Goal: Task Accomplishment & Management: Manage account settings

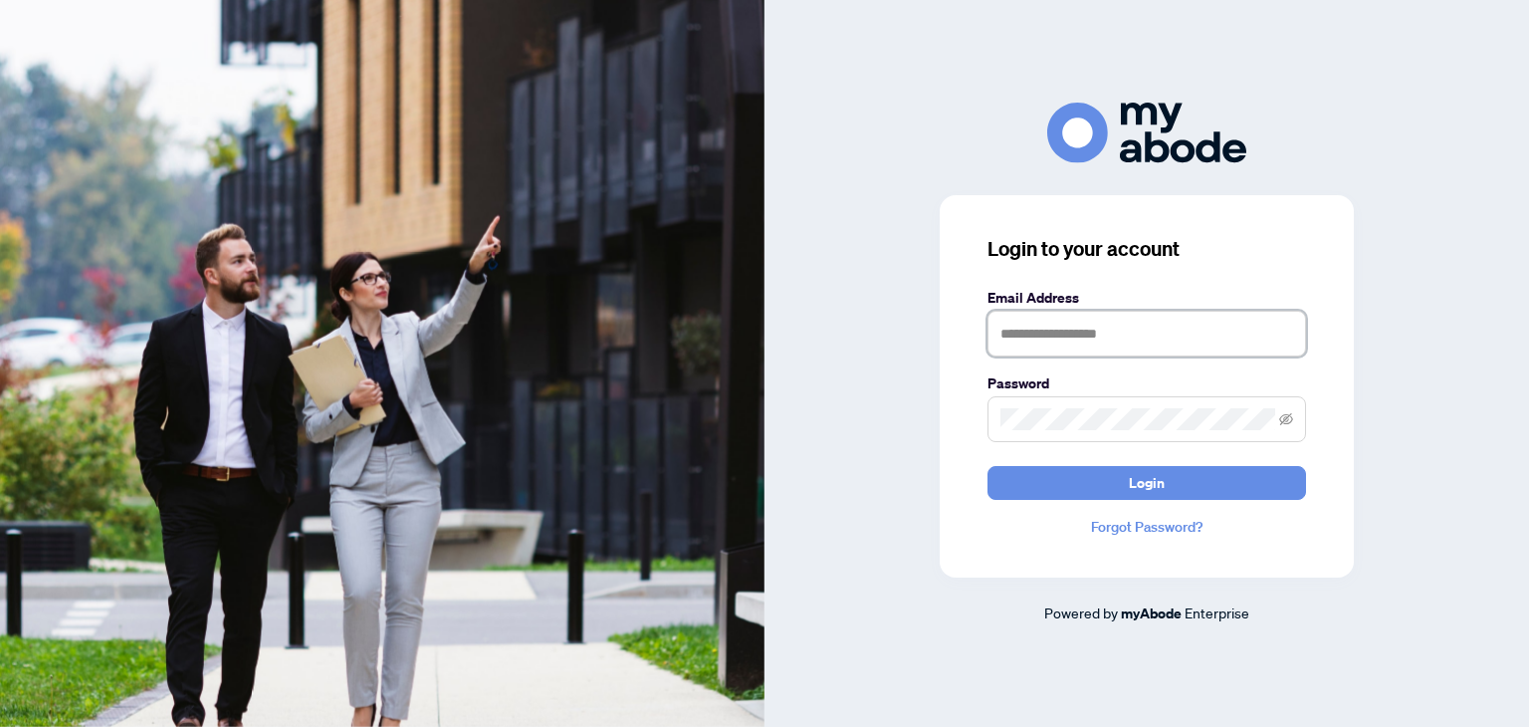
click at [1078, 333] on input "text" at bounding box center [1146, 334] width 319 height 46
type input "**********"
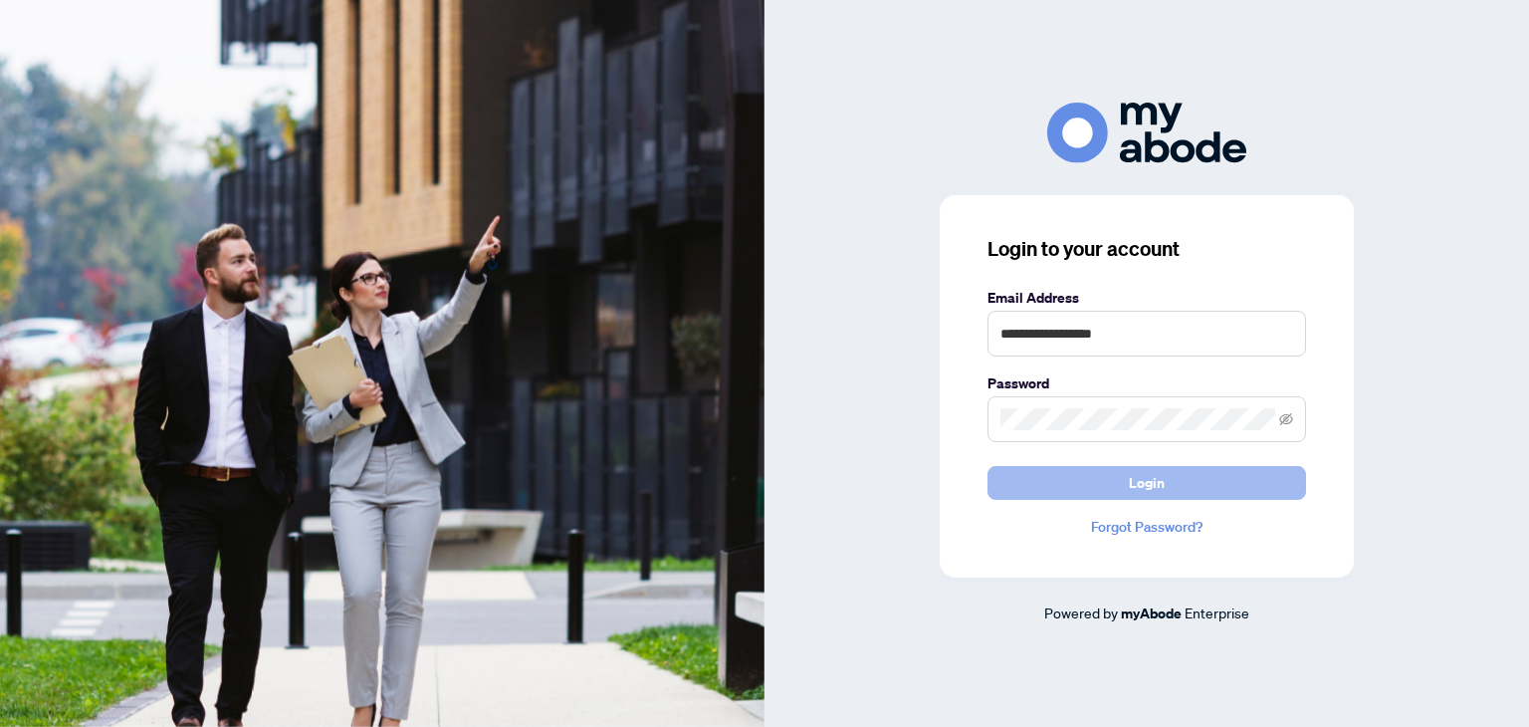
click at [1145, 486] on span "Login" at bounding box center [1147, 483] width 36 height 32
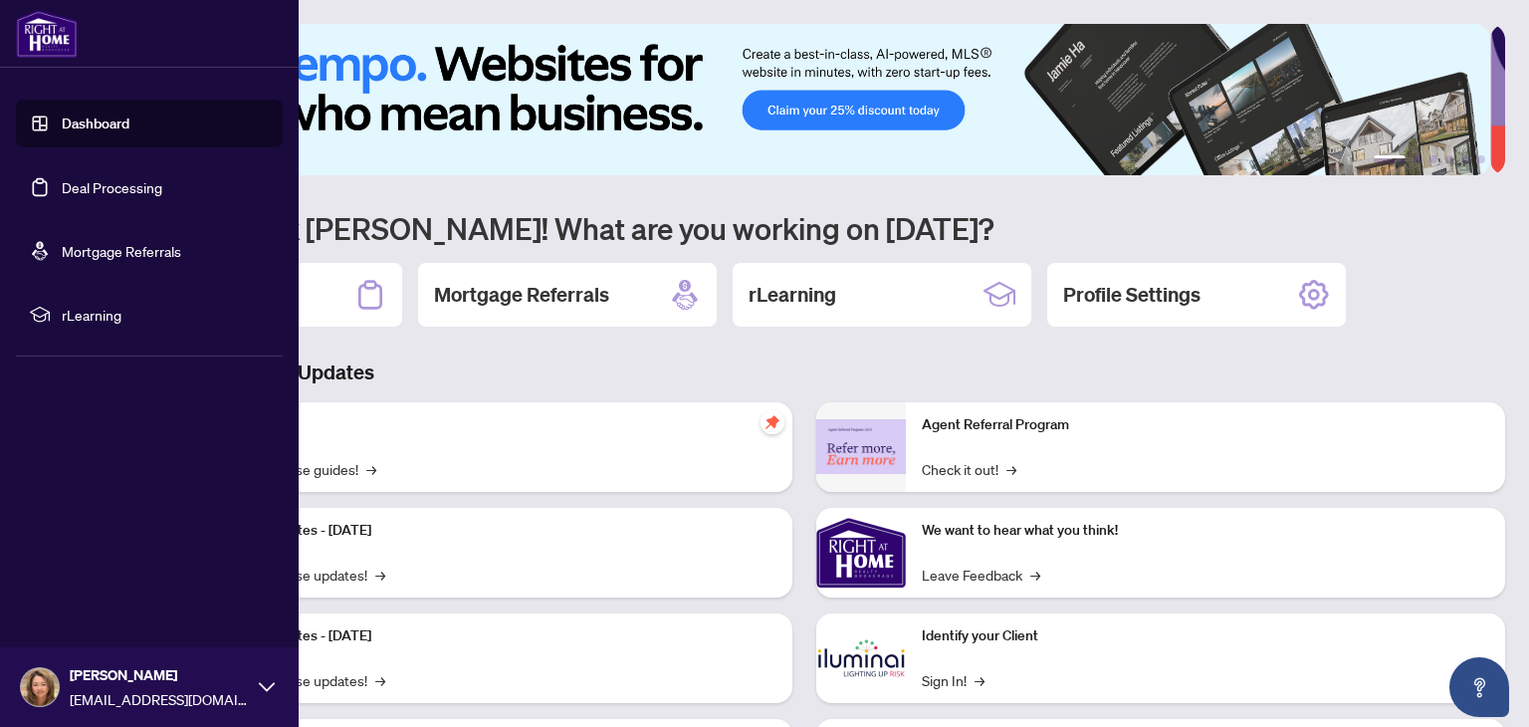
click at [127, 184] on link "Deal Processing" at bounding box center [112, 187] width 101 height 18
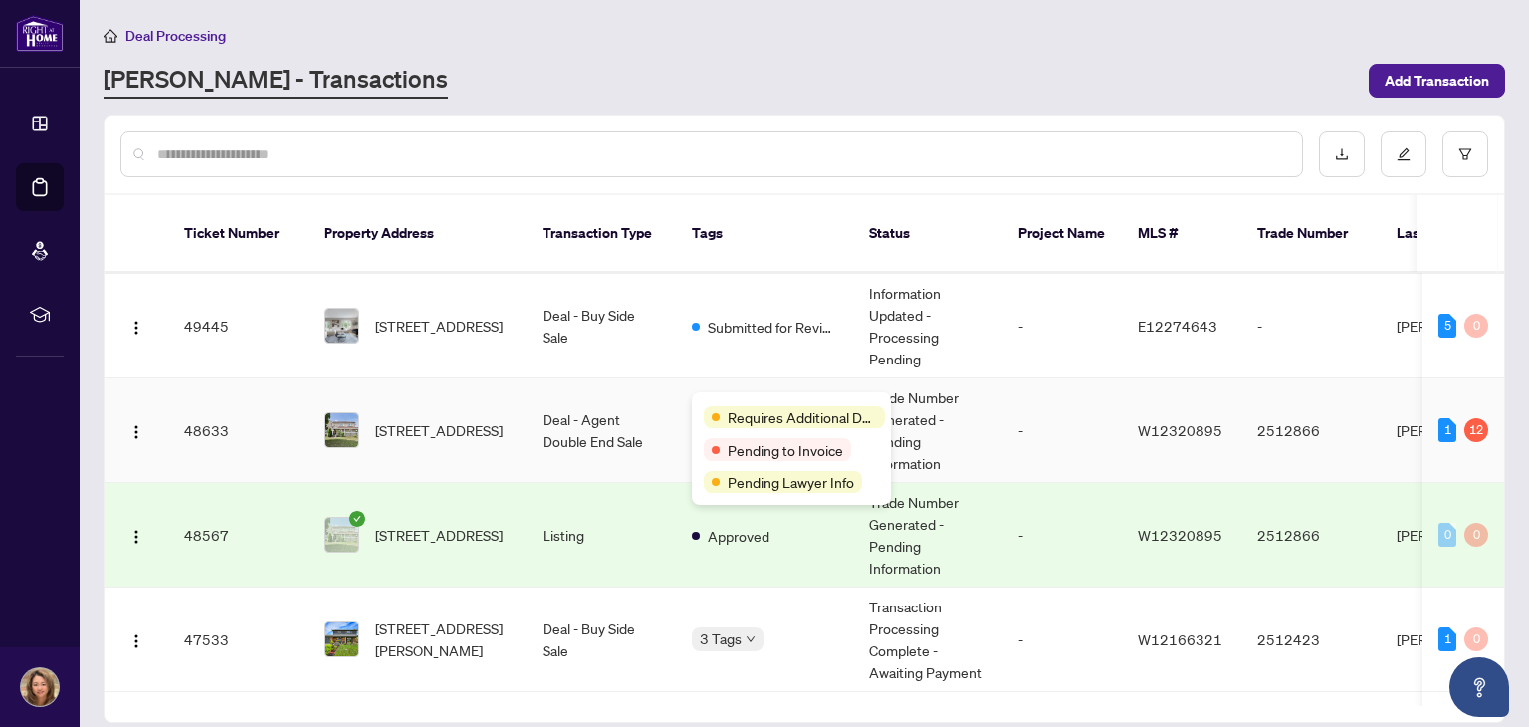
scroll to position [166, 0]
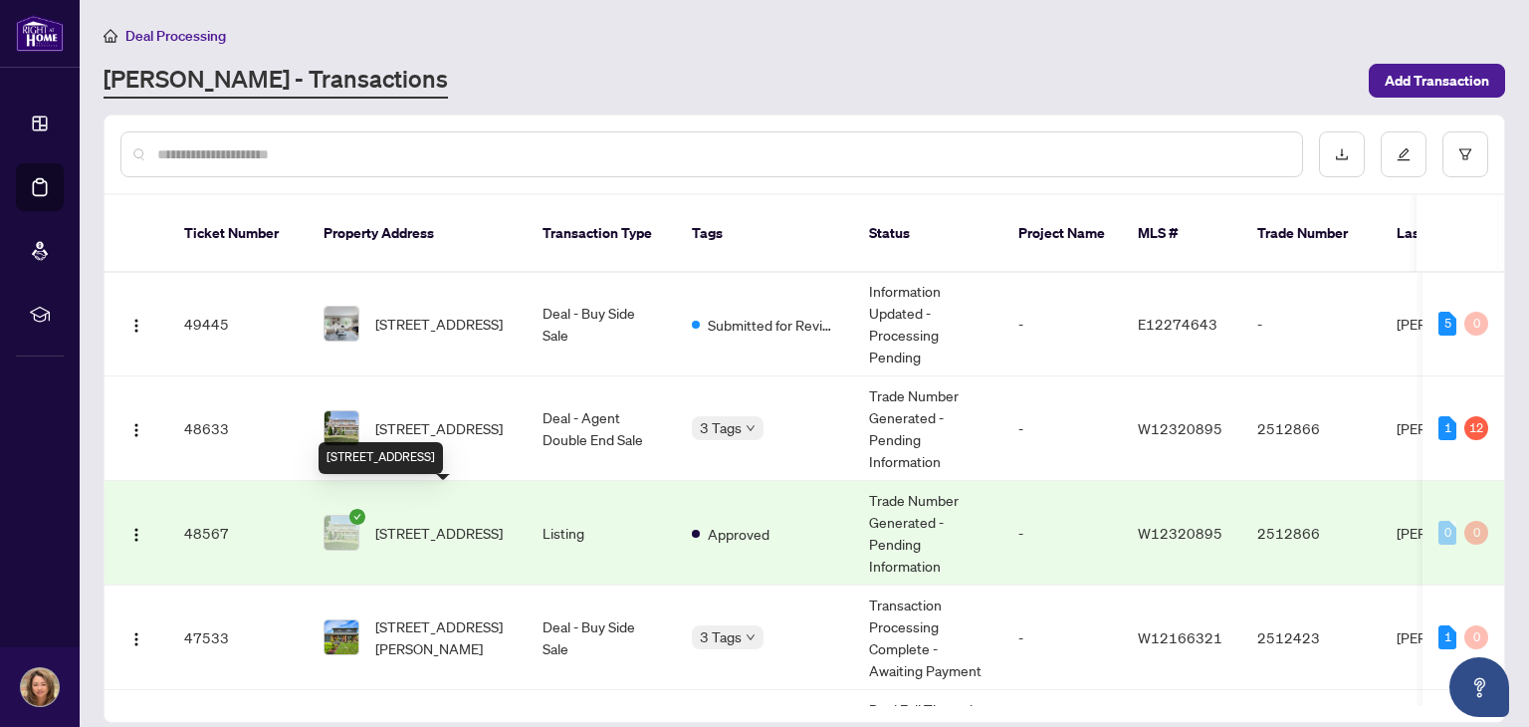
click at [411, 522] on span "[STREET_ADDRESS]" at bounding box center [438, 533] width 127 height 22
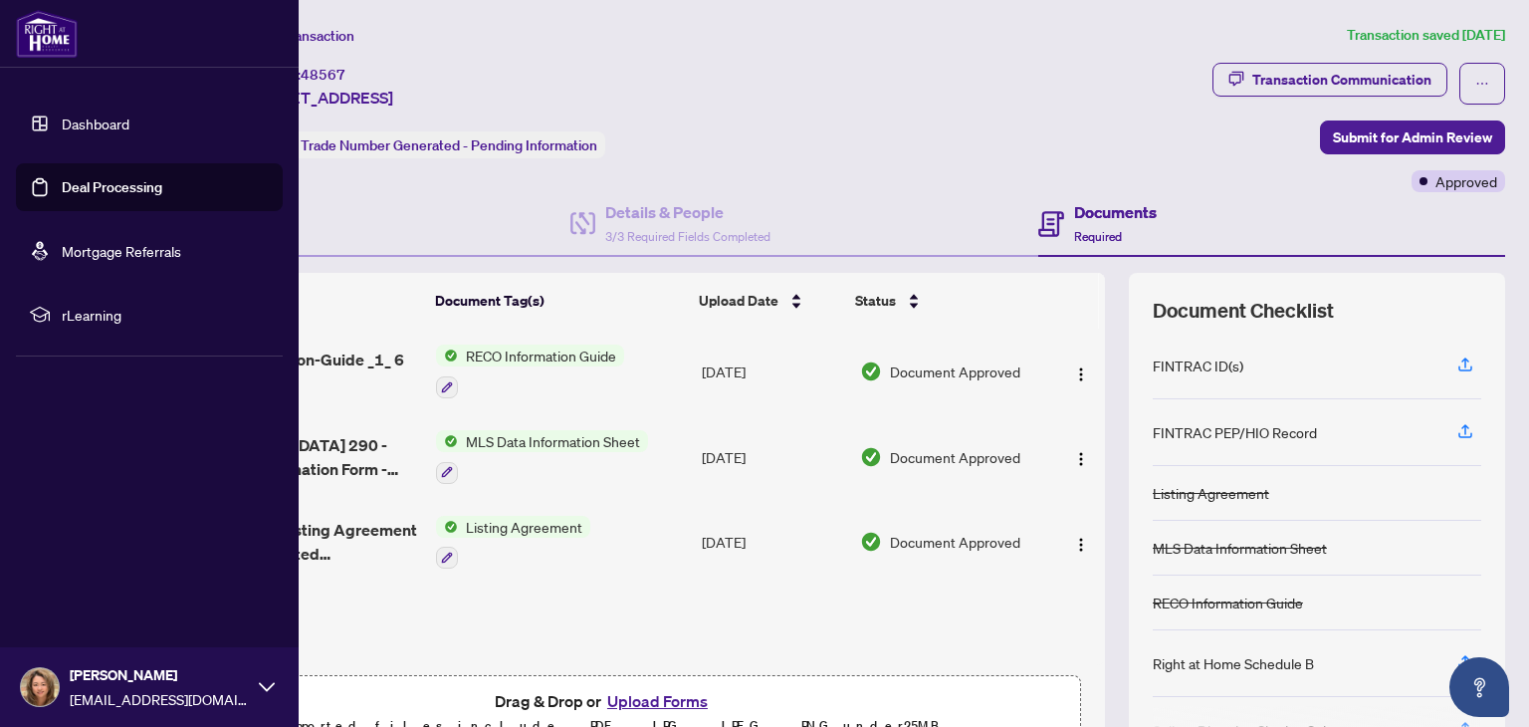
click at [119, 189] on link "Deal Processing" at bounding box center [112, 187] width 101 height 18
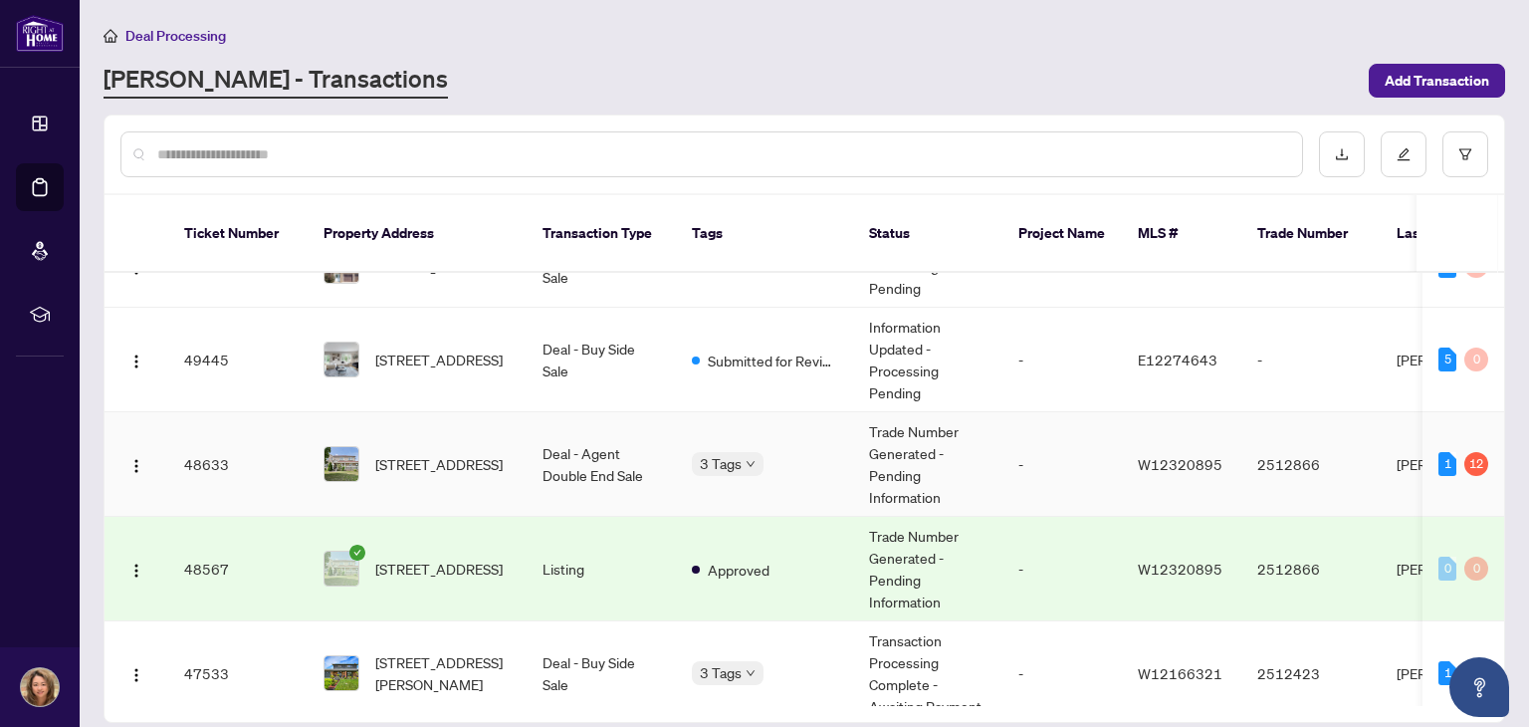
scroll to position [159, 0]
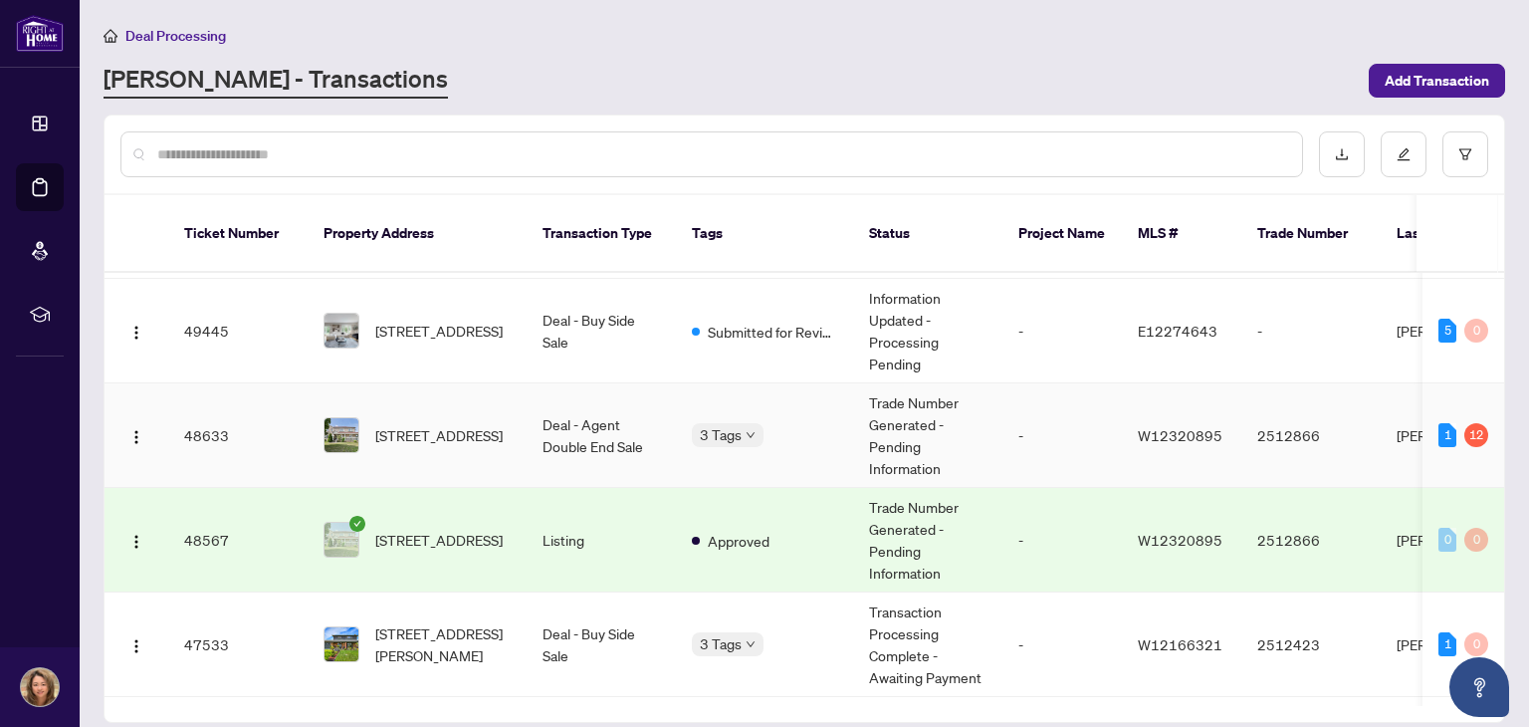
click at [589, 407] on td "Deal - Agent Double End Sale" at bounding box center [601, 435] width 149 height 105
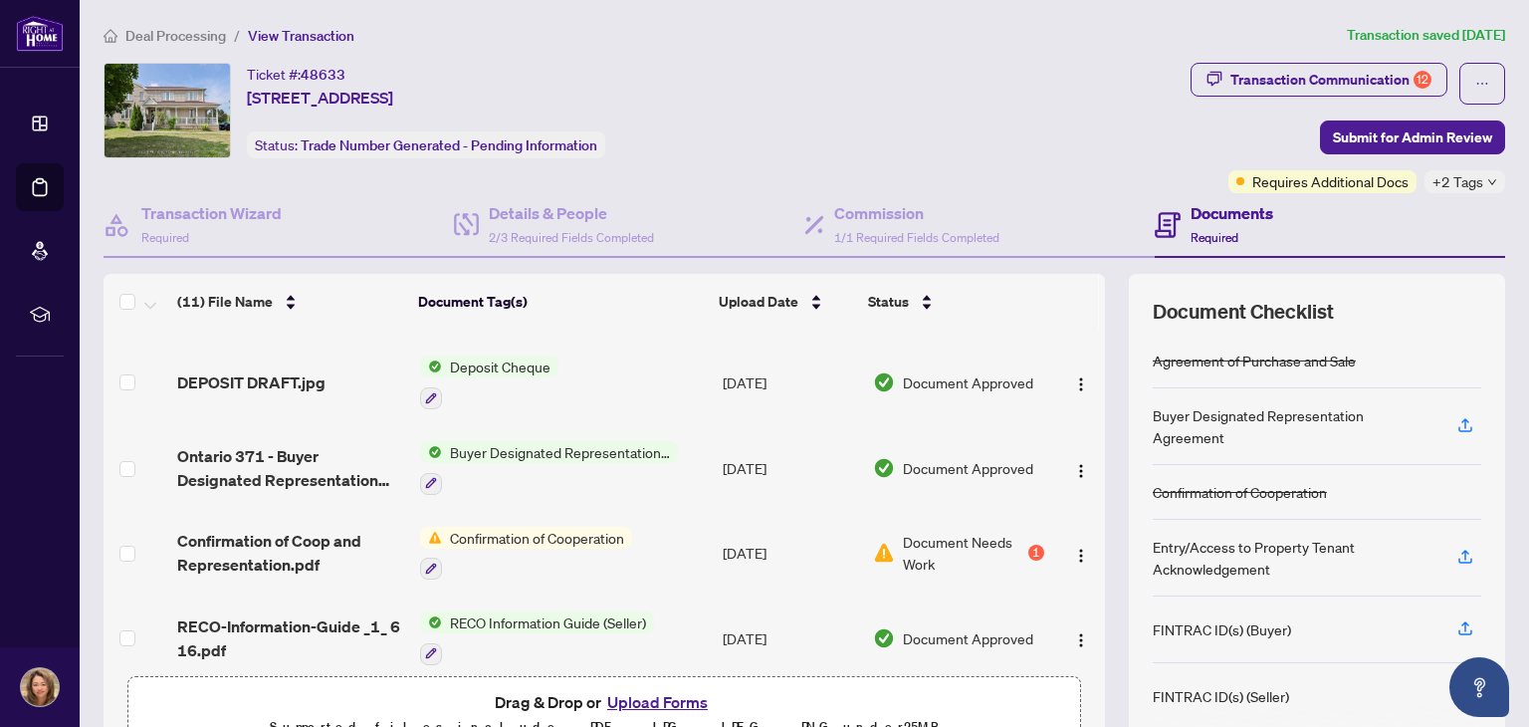
scroll to position [346, 0]
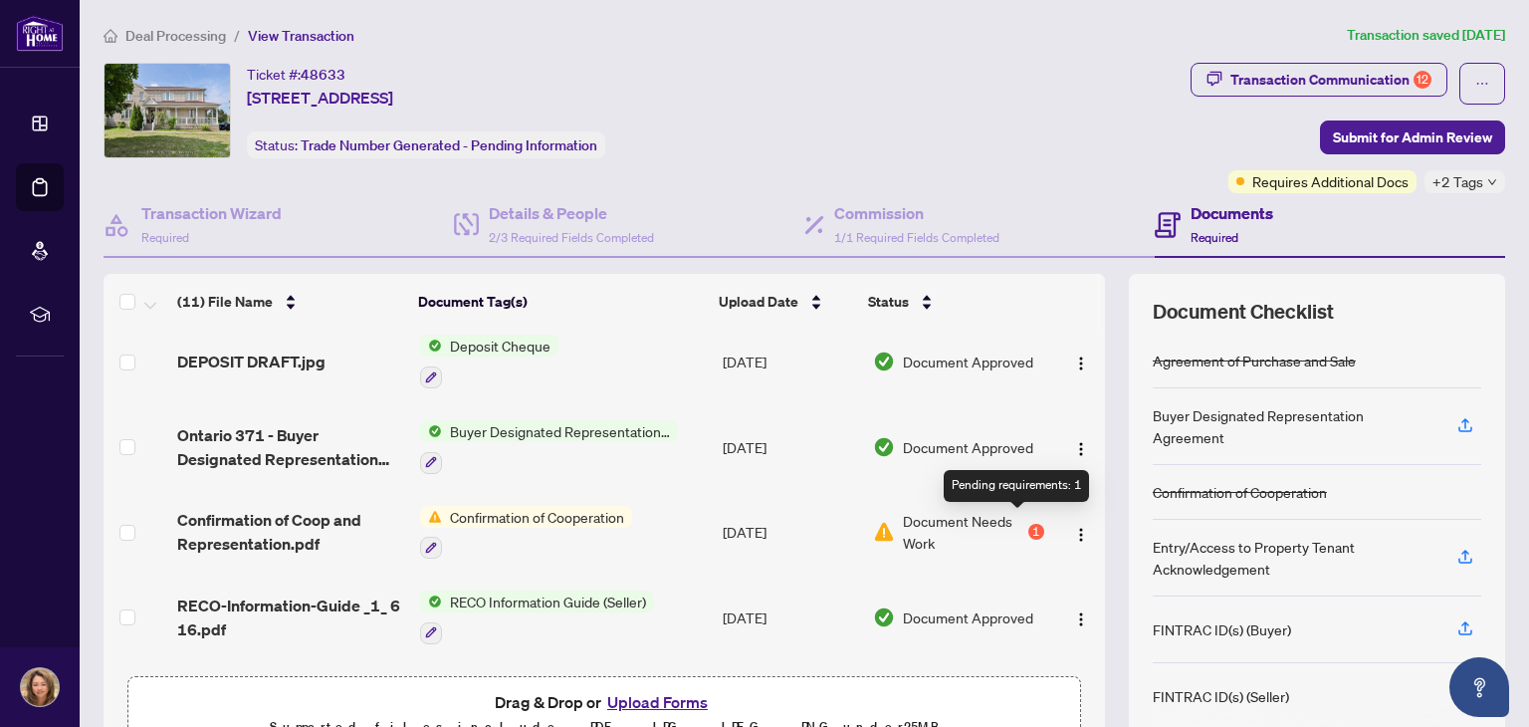
click at [1028, 524] on div "1" at bounding box center [1036, 532] width 16 height 16
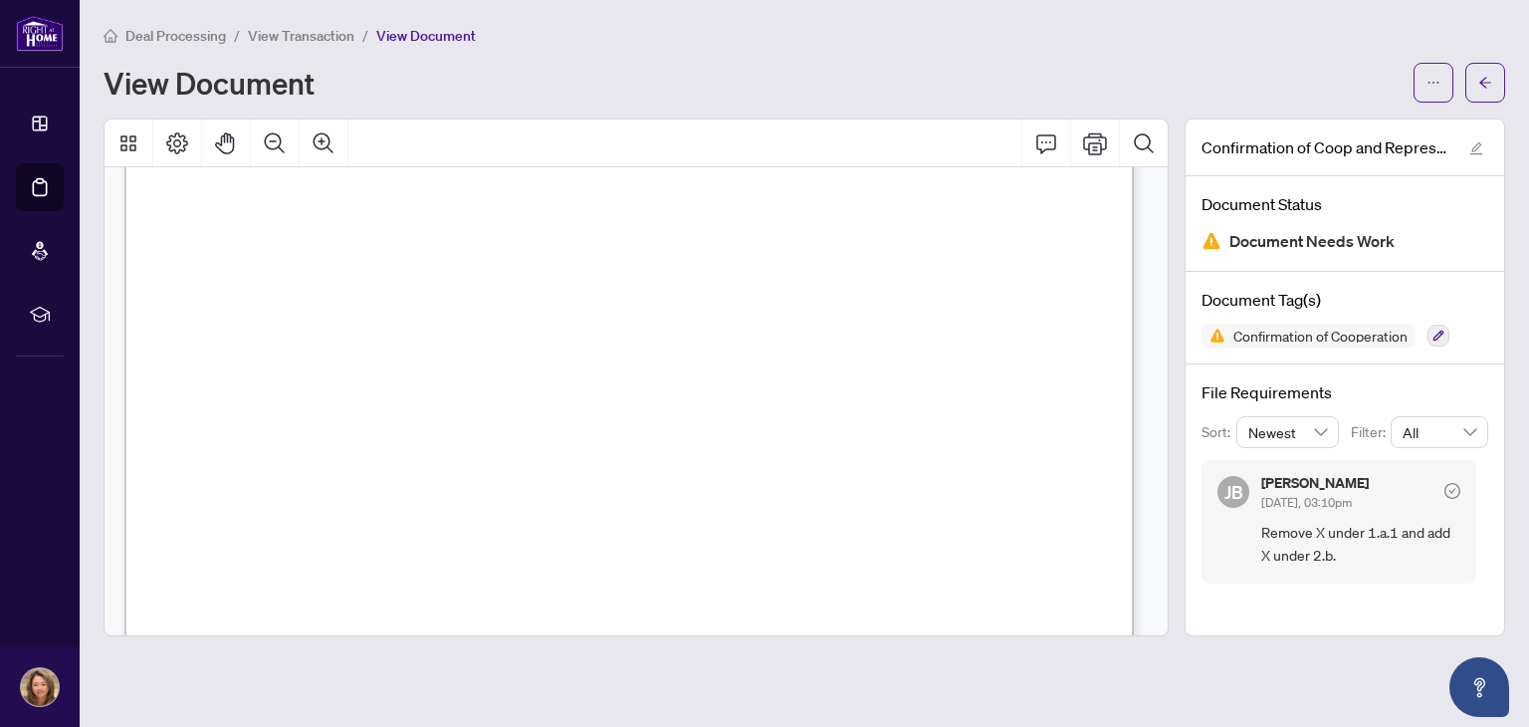
scroll to position [1976, 0]
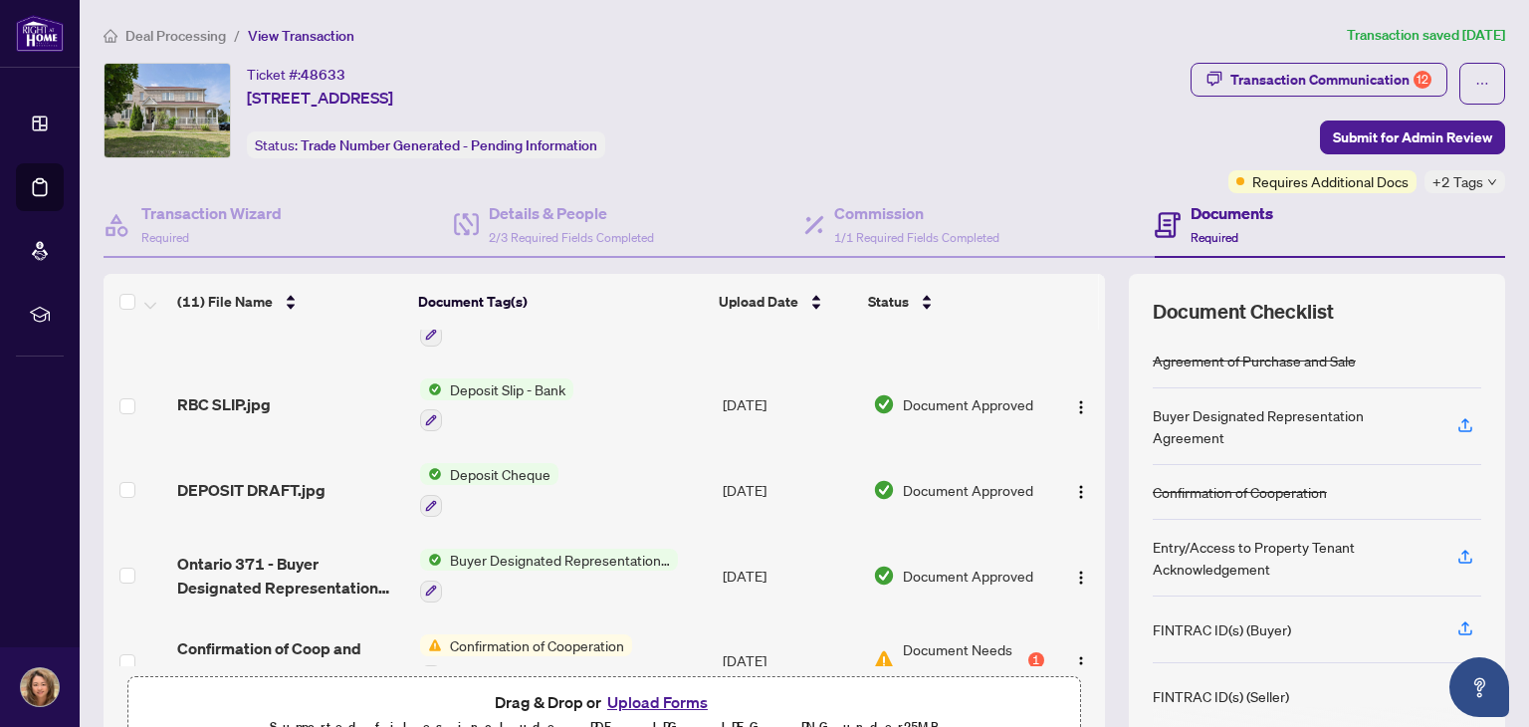
scroll to position [264, 0]
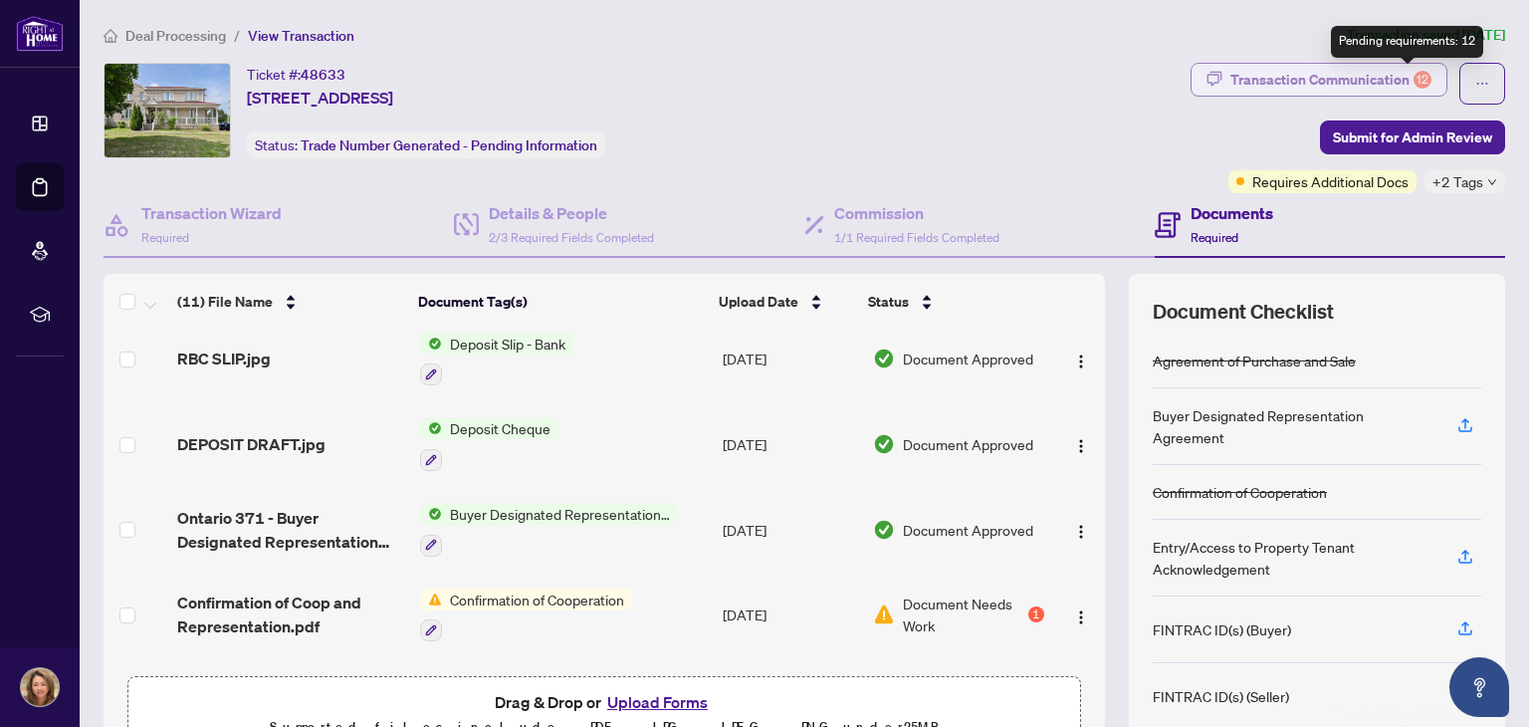
click at [1413, 74] on div "12" at bounding box center [1422, 80] width 18 height 18
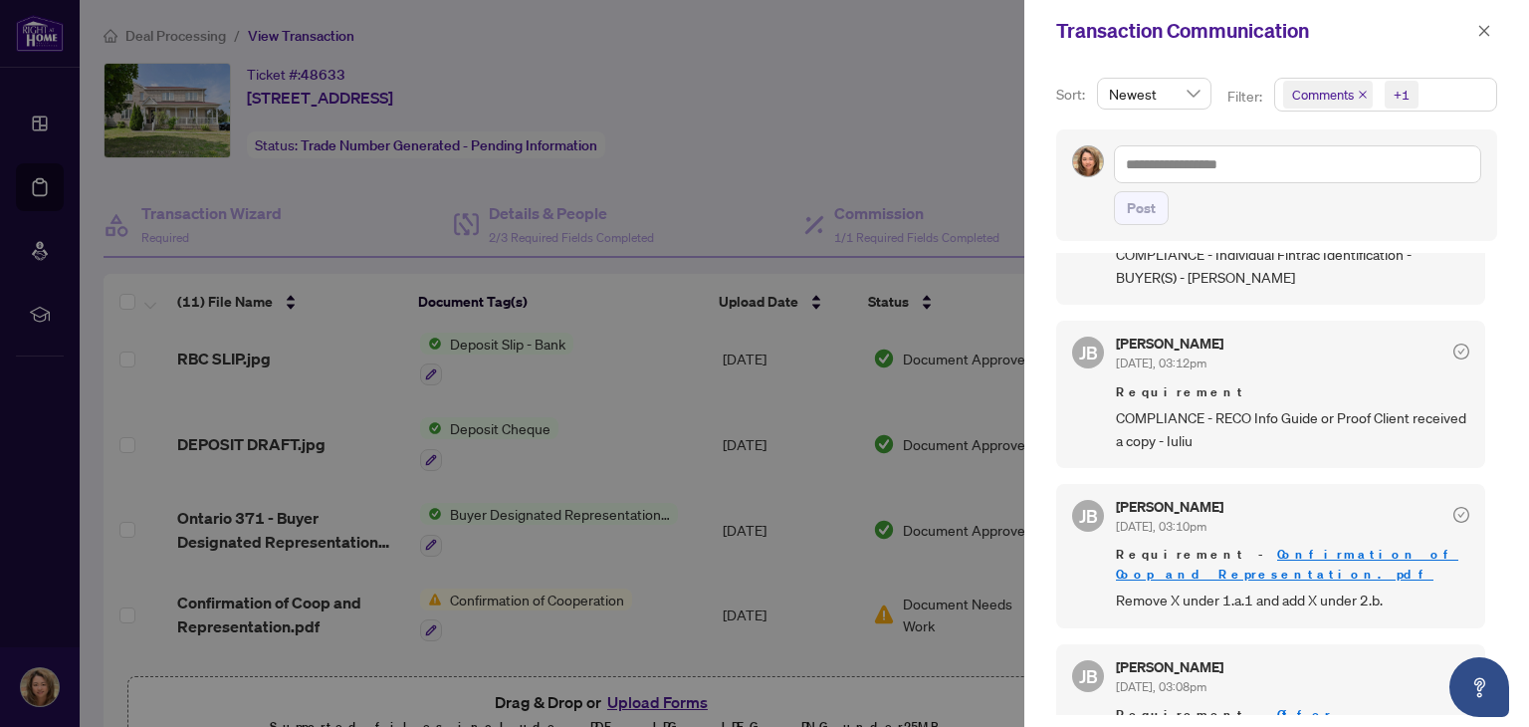
scroll to position [1760, 0]
click at [824, 609] on div at bounding box center [764, 363] width 1529 height 727
click at [942, 642] on div at bounding box center [764, 363] width 1529 height 727
click at [1486, 21] on span "button" at bounding box center [1484, 31] width 14 height 32
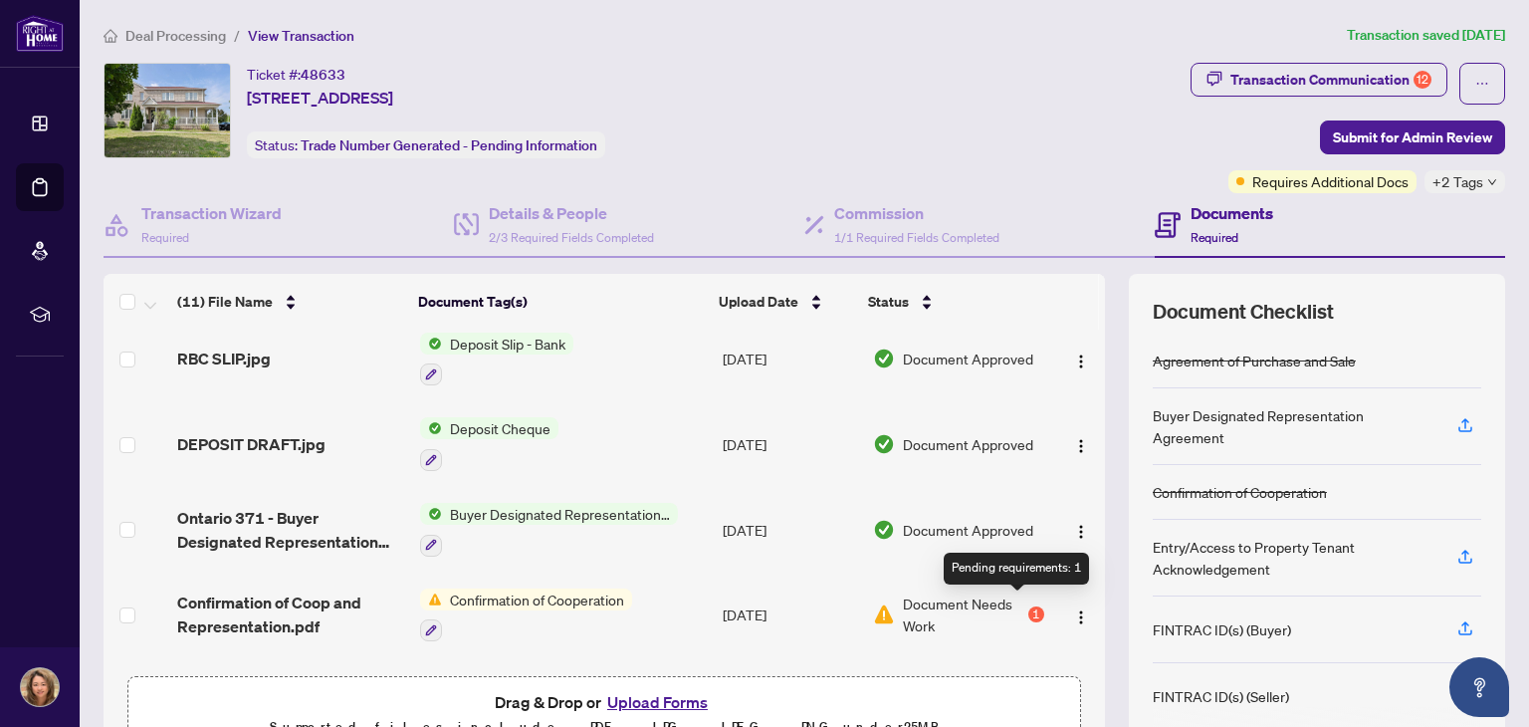
click at [1028, 606] on div "1" at bounding box center [1036, 614] width 16 height 16
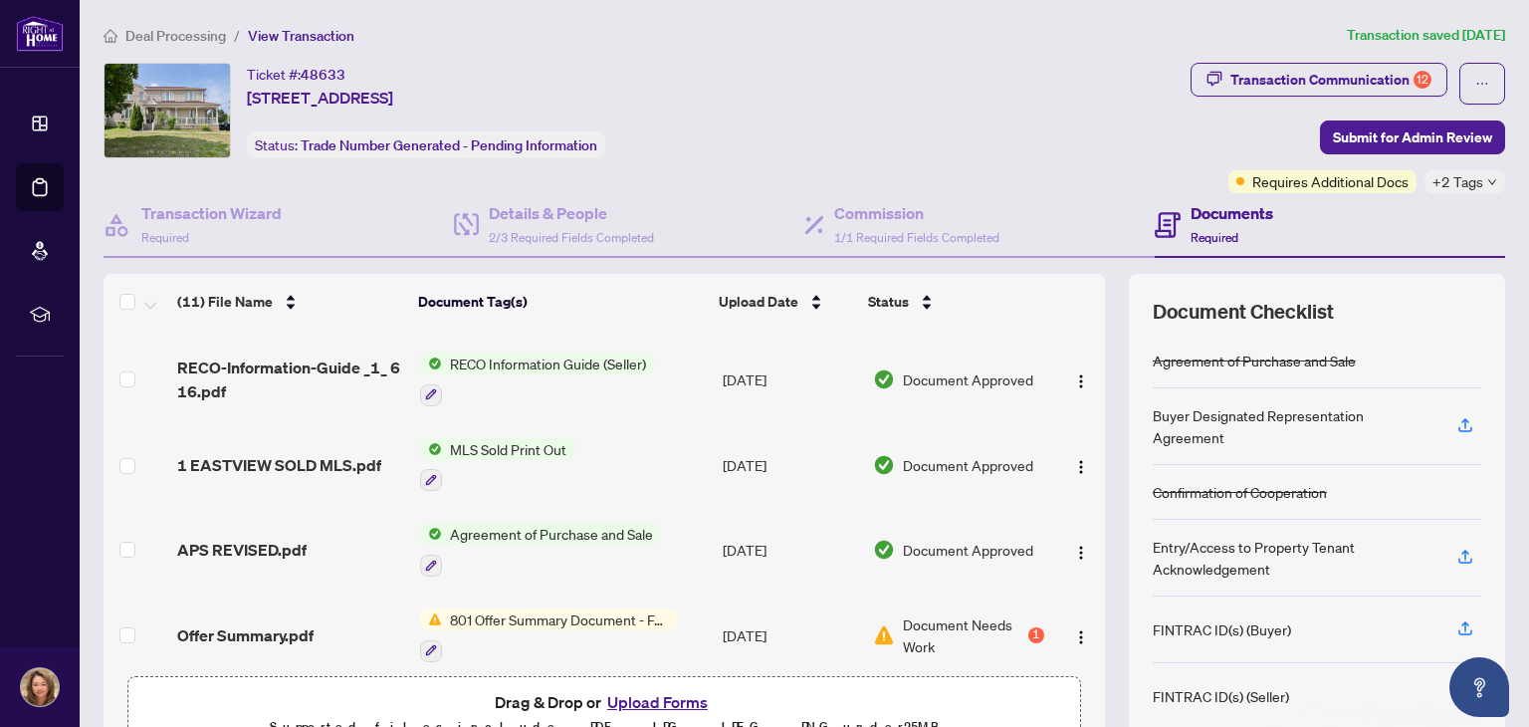
scroll to position [587, 0]
click at [549, 520] on span "Agreement of Purchase and Sale" at bounding box center [551, 531] width 219 height 22
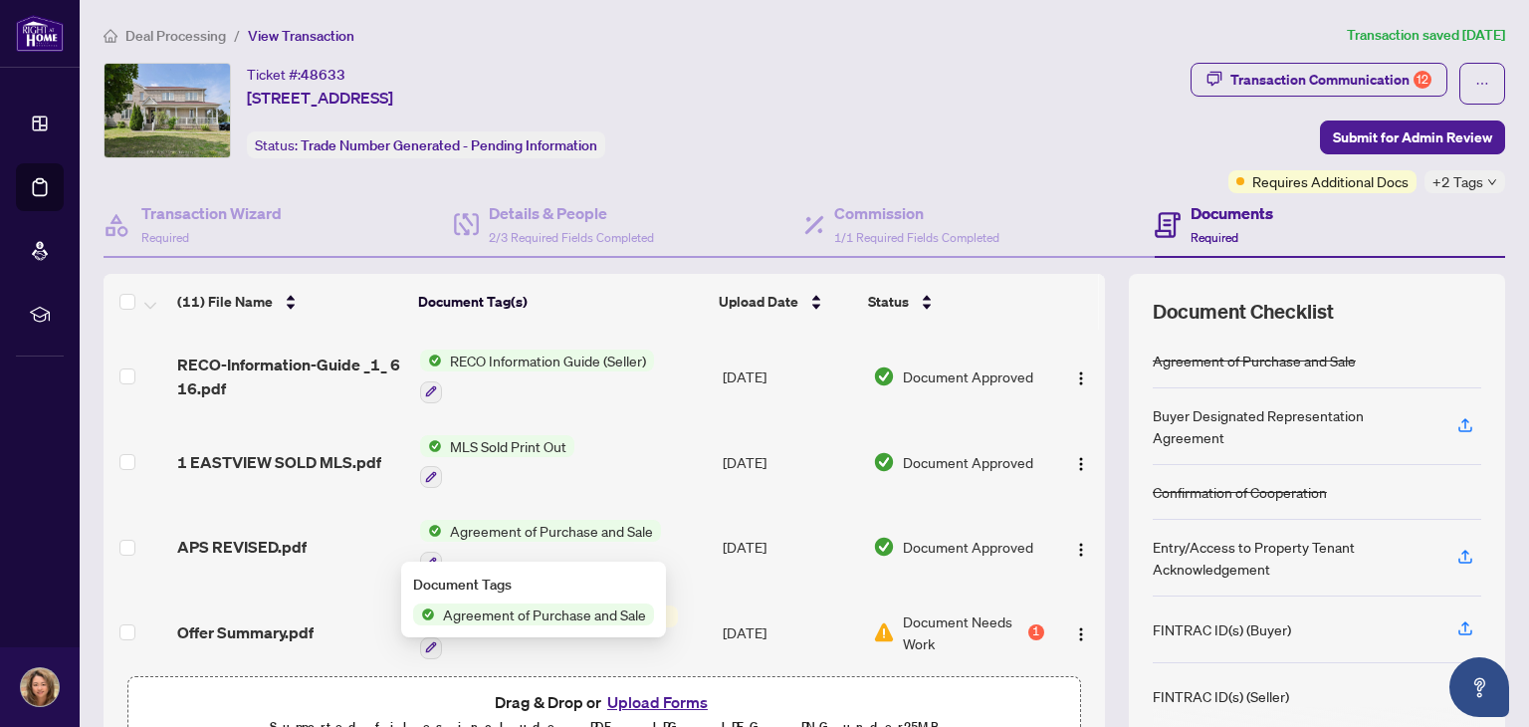
click at [517, 614] on span "Agreement of Purchase and Sale" at bounding box center [544, 614] width 219 height 22
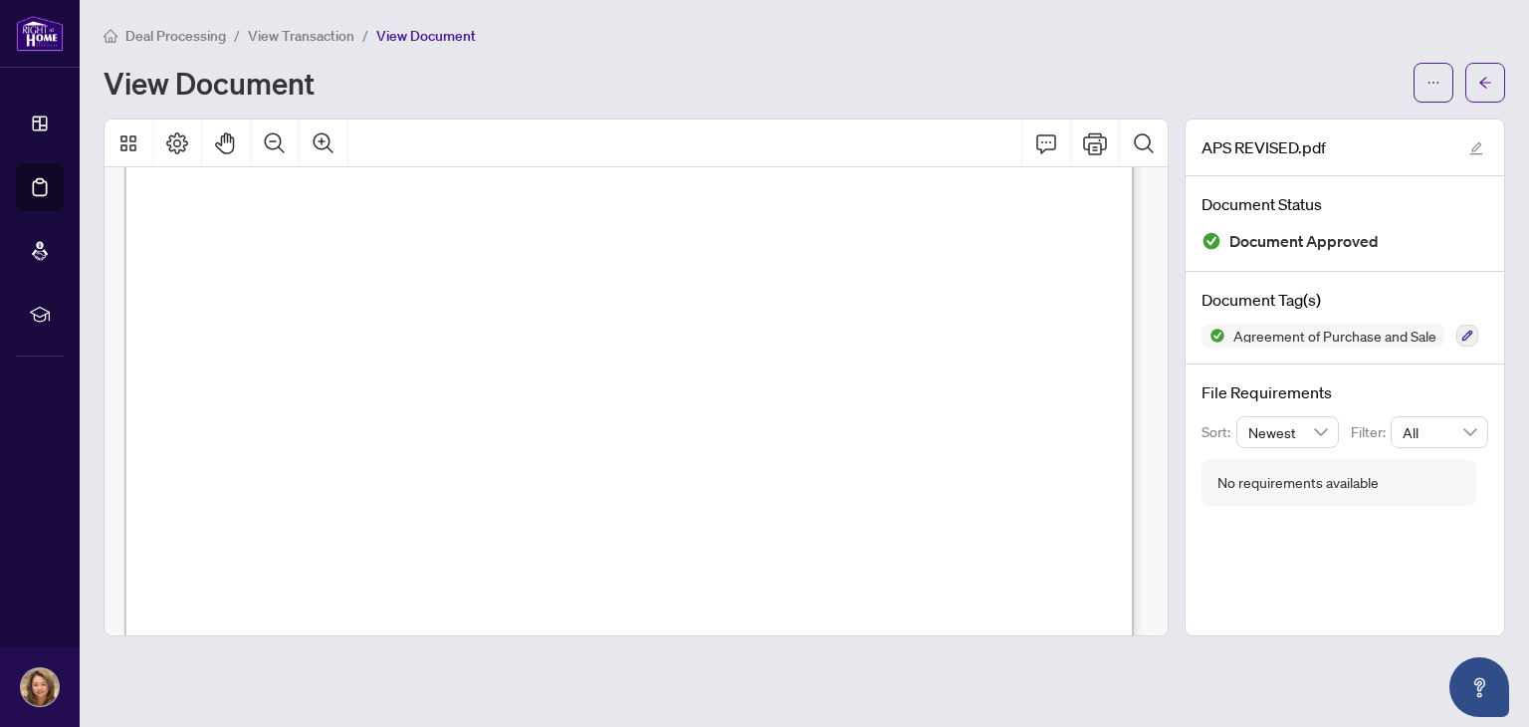
scroll to position [1796, 0]
drag, startPoint x: 856, startPoint y: 450, endPoint x: 702, endPoint y: 466, distance: 155.1
